Goal: Transaction & Acquisition: Download file/media

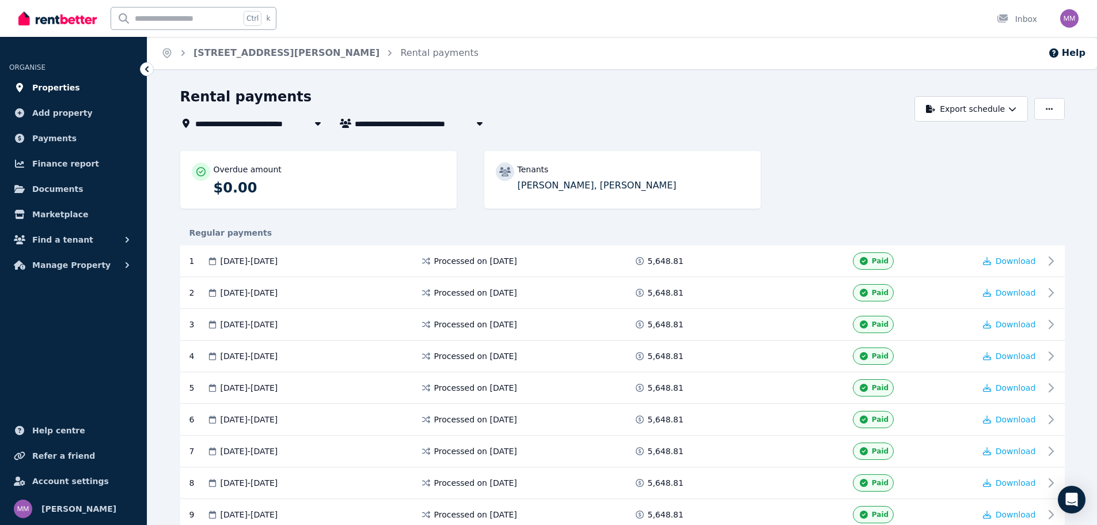
click at [55, 85] on span "Properties" at bounding box center [56, 88] width 48 height 14
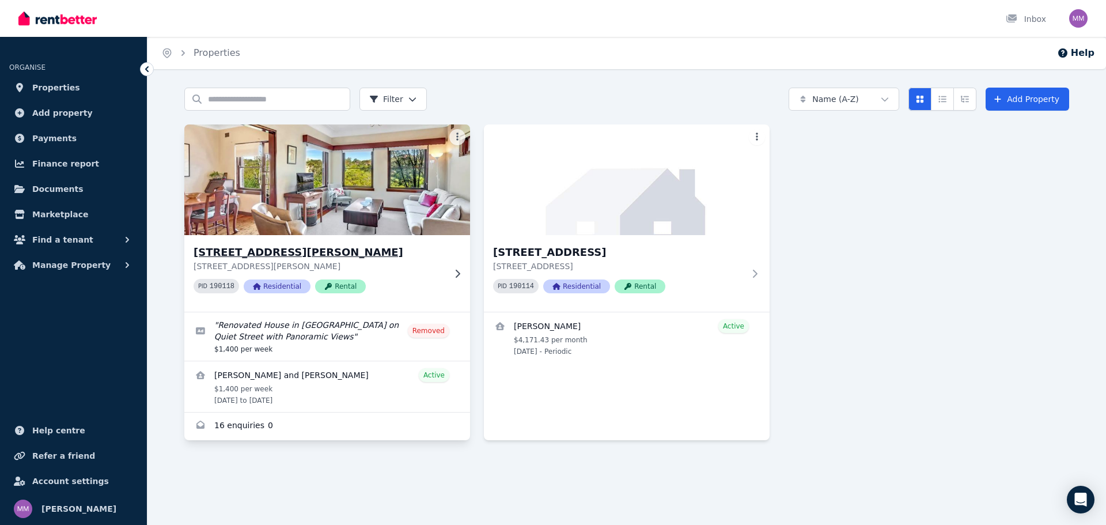
click at [431, 267] on p "[STREET_ADDRESS][PERSON_NAME]" at bounding box center [319, 266] width 251 height 12
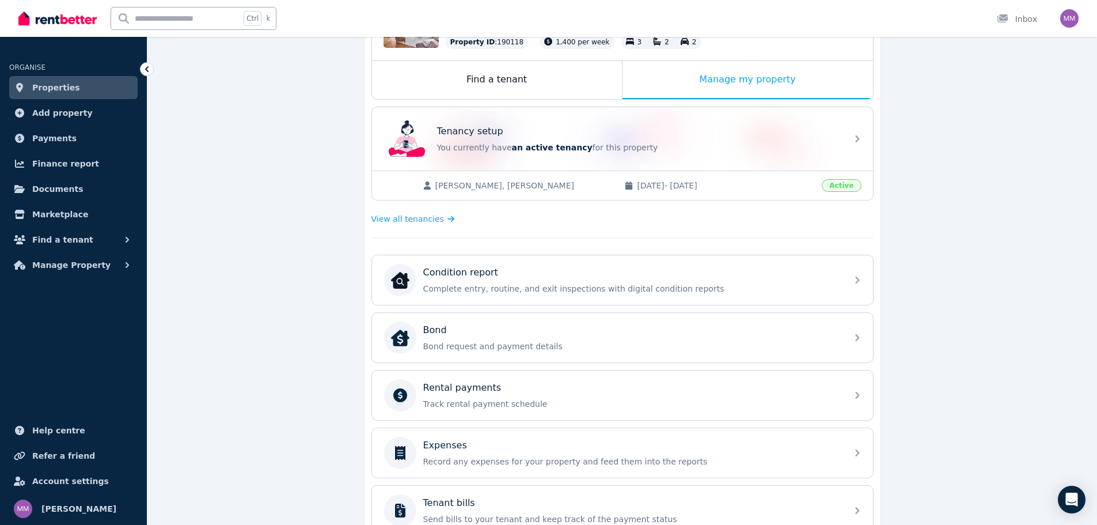
scroll to position [173, 0]
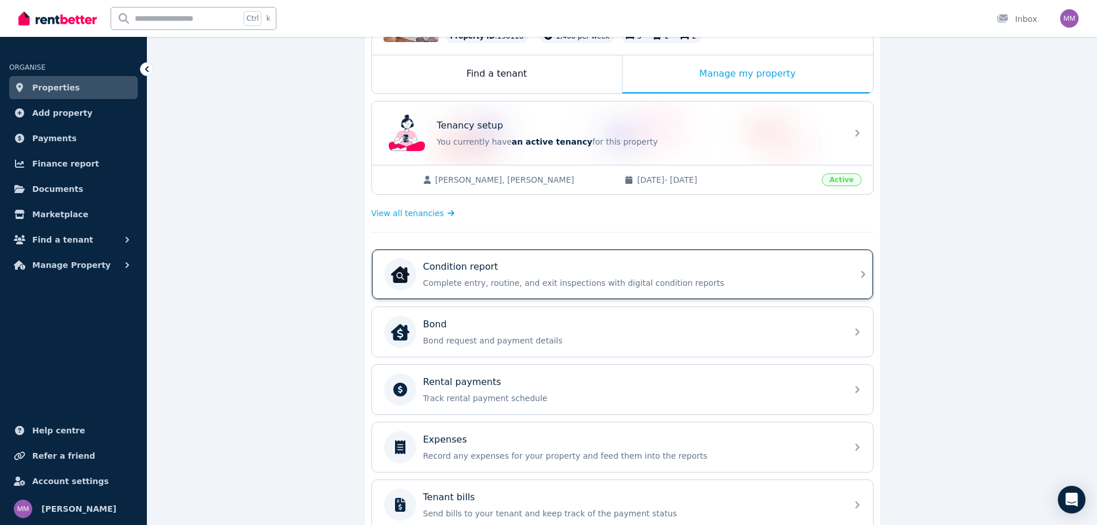
click at [563, 258] on div "Condition report Complete entry, routine, and exit inspections with digital con…" at bounding box center [612, 274] width 456 height 32
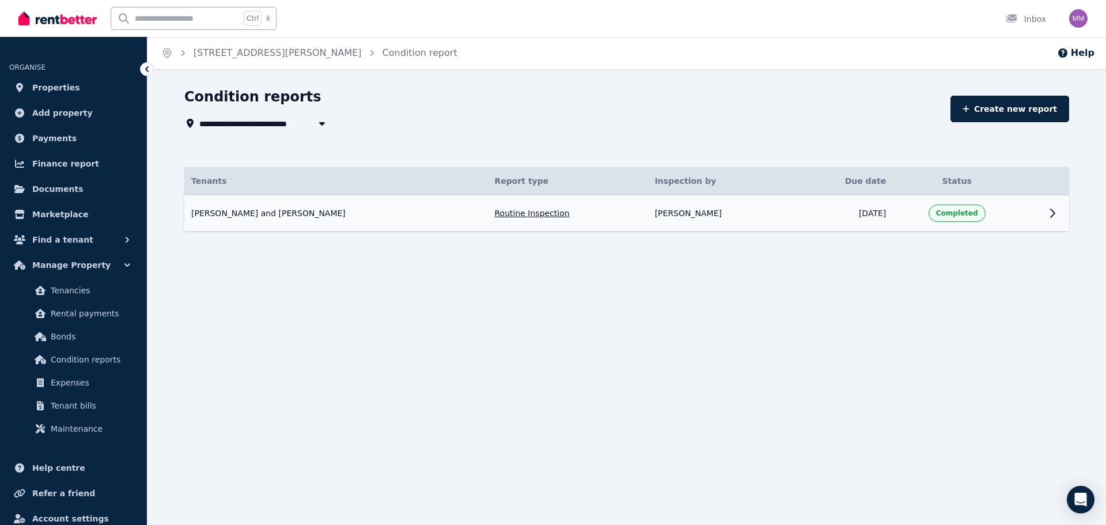
click at [1031, 213] on td at bounding box center [1031, 213] width 21 height 36
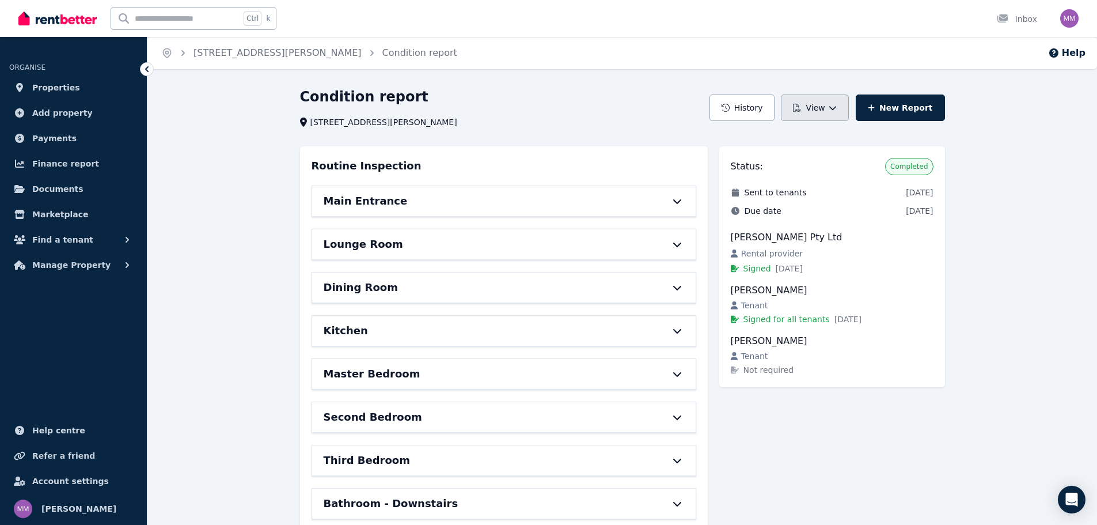
click at [828, 101] on button "View" at bounding box center [814, 107] width 67 height 26
click at [783, 160] on p "Download as PDF" at bounding box center [783, 159] width 79 height 12
